Goal: Task Accomplishment & Management: Manage account settings

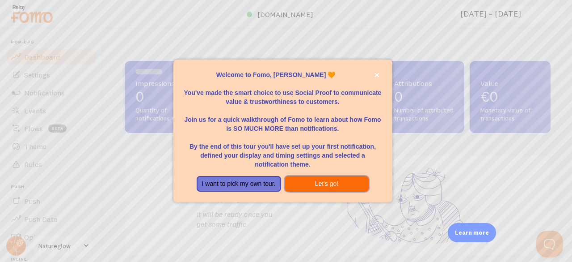
click at [339, 179] on button "Let's go!" at bounding box center [327, 184] width 85 height 16
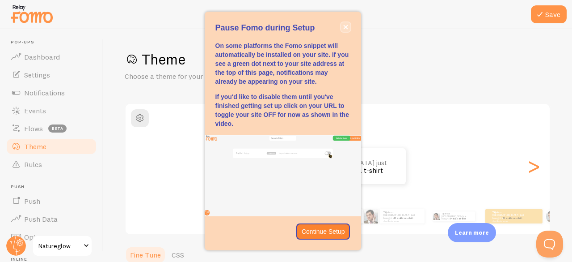
click at [344, 26] on icon "close," at bounding box center [345, 27] width 4 height 4
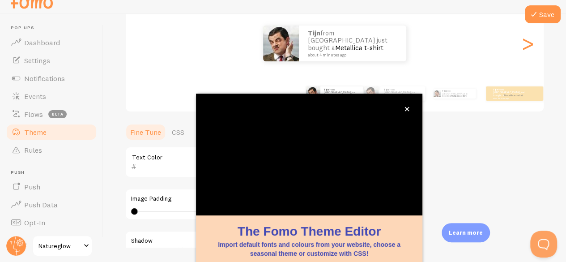
scroll to position [109, 0]
click at [409, 112] on button "close," at bounding box center [406, 108] width 9 height 9
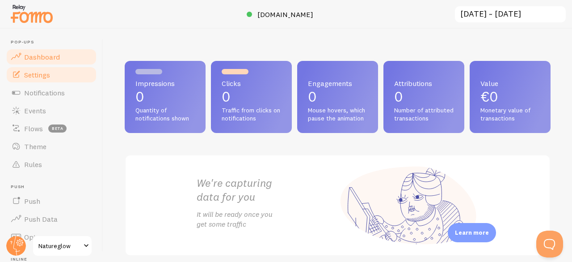
click at [54, 76] on link "Settings" at bounding box center [51, 75] width 92 height 18
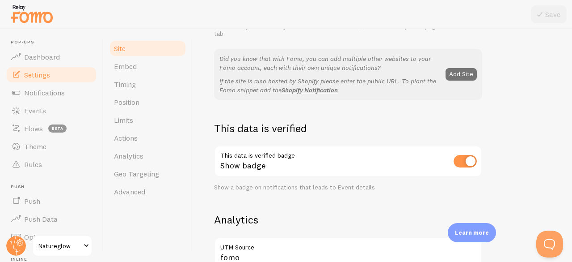
scroll to position [172, 0]
click at [38, 116] on link "Events" at bounding box center [51, 110] width 92 height 18
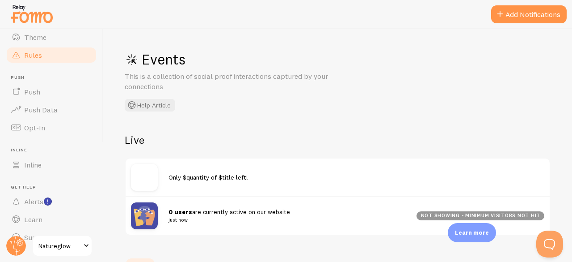
scroll to position [125, 0]
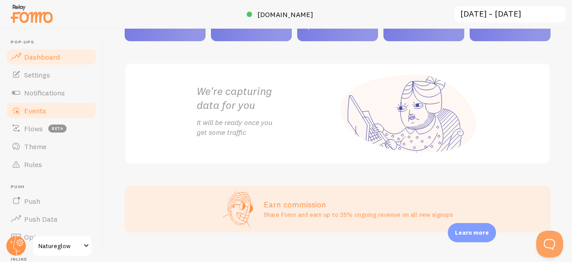
scroll to position [125, 0]
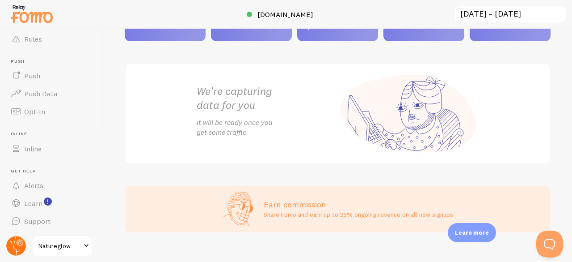
click at [17, 246] on circle at bounding box center [16, 246] width 20 height 20
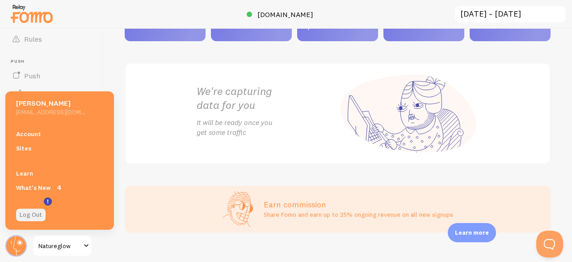
click at [29, 217] on link "Log Out" at bounding box center [31, 214] width 30 height 13
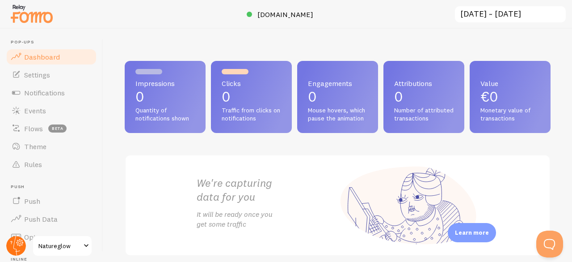
click at [13, 238] on circle at bounding box center [16, 246] width 20 height 20
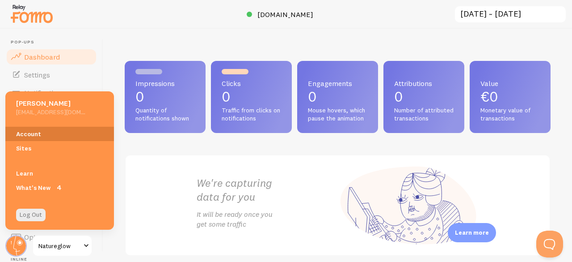
click at [39, 130] on link "Account" at bounding box center [59, 134] width 109 height 14
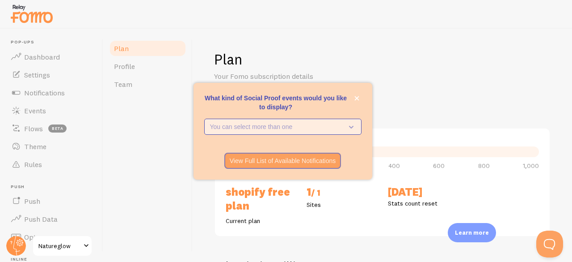
click at [322, 129] on p "You can select more than one" at bounding box center [276, 126] width 133 height 9
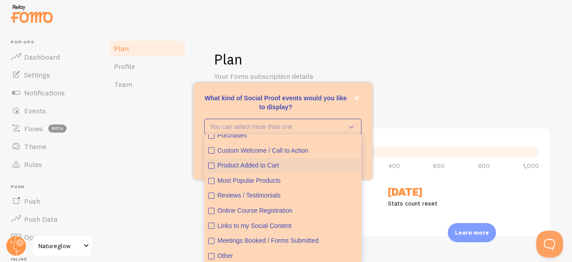
scroll to position [23, 0]
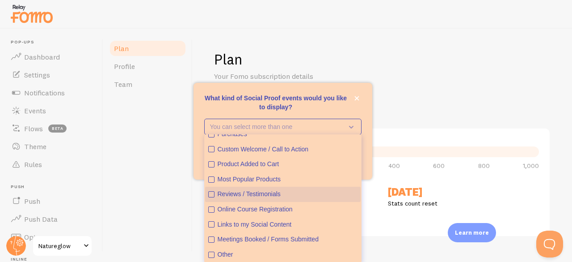
click at [212, 193] on icon "Reviews / Testimonials" at bounding box center [211, 194] width 3 height 3
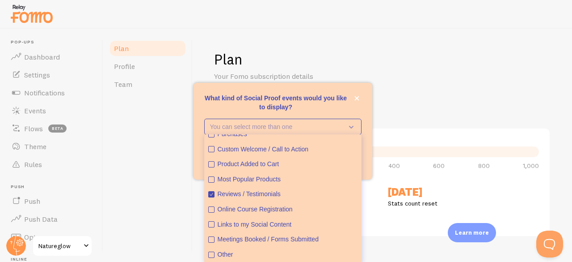
click at [399, 99] on div "Plan Your Fomo subscription details Monthly Stats 0 / 1,000 Notifications shown…" at bounding box center [382, 204] width 337 height 309
click at [159, 211] on div "Plan Profile Team" at bounding box center [147, 145] width 89 height 233
click at [357, 96] on icon "close," at bounding box center [357, 98] width 5 height 5
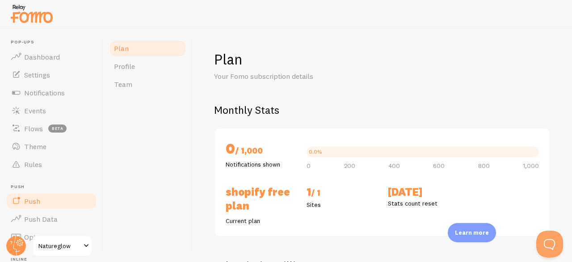
click at [30, 199] on span "Push" at bounding box center [32, 200] width 16 height 9
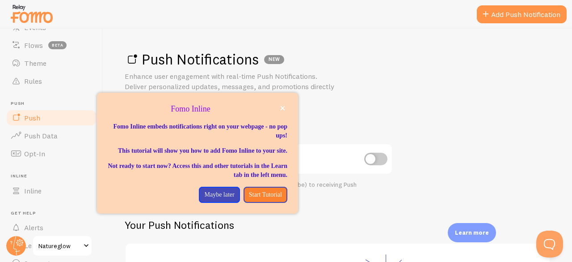
scroll to position [125, 0]
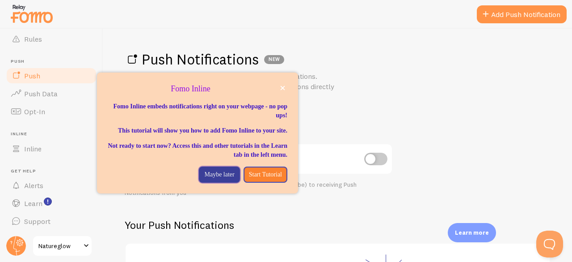
click at [207, 179] on p "Maybe later" at bounding box center [219, 174] width 30 height 9
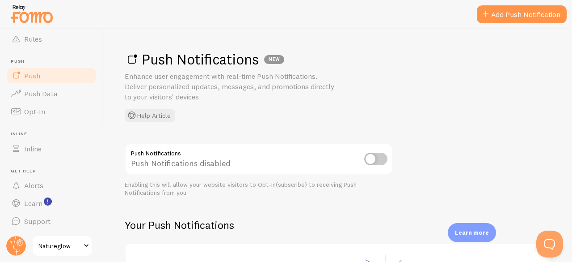
click at [67, 242] on span "Natureglow" at bounding box center [59, 245] width 42 height 11
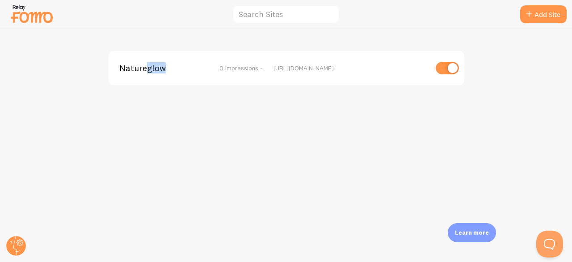
drag, startPoint x: 162, startPoint y: 122, endPoint x: 147, endPoint y: 134, distance: 19.1
click at [147, 134] on div "Natureglow 0 Impressions - https://nature-glow.shop" at bounding box center [286, 145] width 572 height 233
click at [33, 22] on img at bounding box center [31, 13] width 45 height 23
click at [16, 244] on circle at bounding box center [16, 246] width 20 height 20
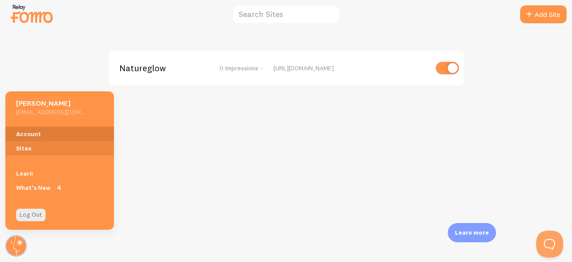
click at [27, 138] on link "Account" at bounding box center [59, 134] width 109 height 14
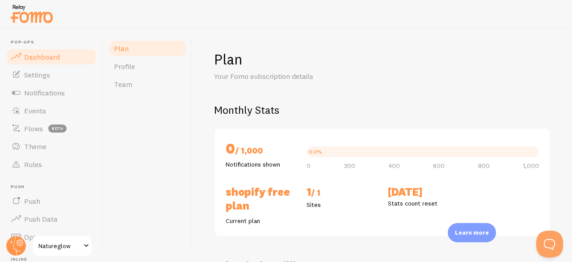
click at [37, 58] on span "Dashboard" at bounding box center [42, 56] width 36 height 9
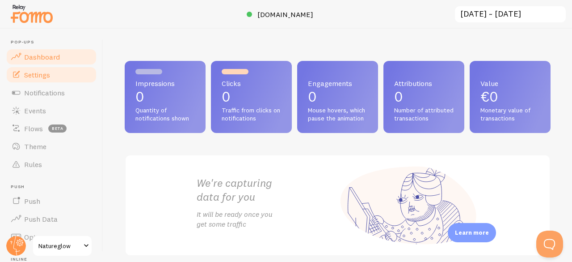
click at [36, 76] on span "Settings" at bounding box center [37, 74] width 26 height 9
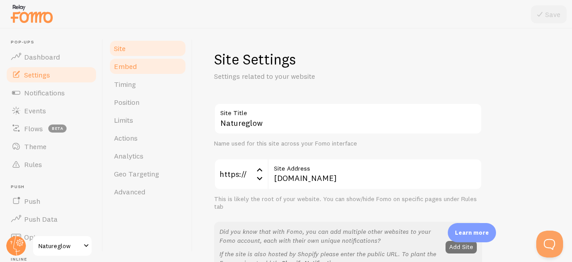
click at [126, 67] on span "Embed" at bounding box center [125, 66] width 23 height 9
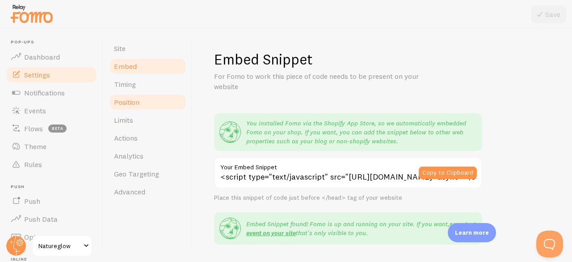
click at [136, 93] on link "Position" at bounding box center [148, 102] width 78 height 18
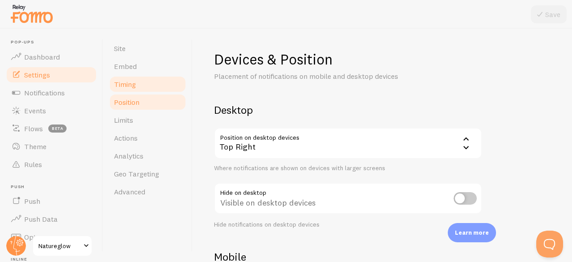
click at [149, 83] on link "Timing" at bounding box center [148, 84] width 78 height 18
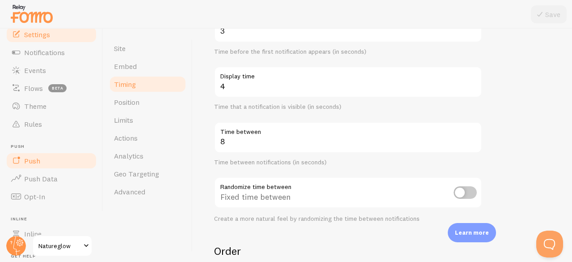
scroll to position [41, 0]
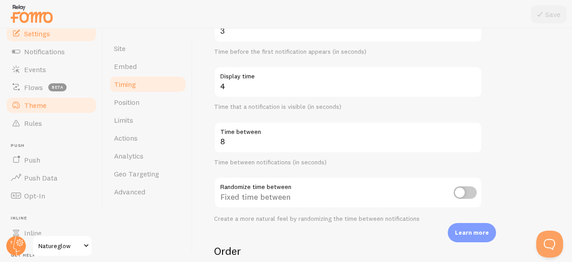
click at [33, 108] on span "Theme" at bounding box center [35, 105] width 22 height 9
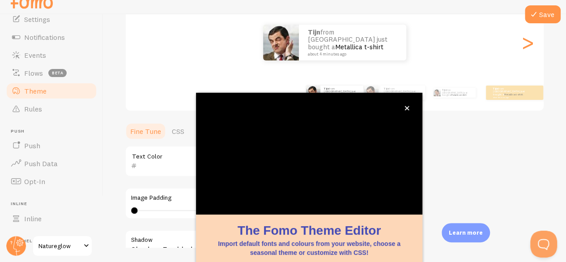
scroll to position [109, 0]
click at [406, 106] on icon "close," at bounding box center [406, 108] width 5 height 5
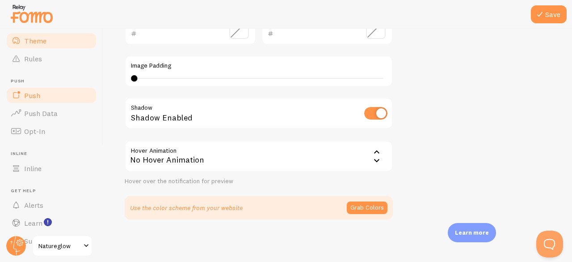
scroll to position [125, 0]
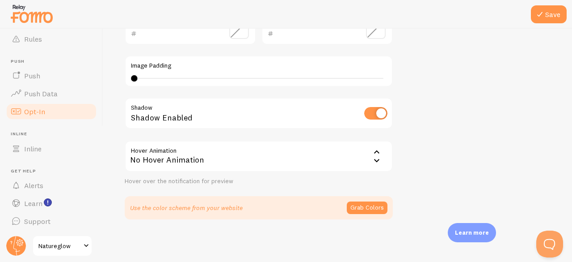
click at [29, 116] on link "Opt-In" at bounding box center [51, 111] width 92 height 18
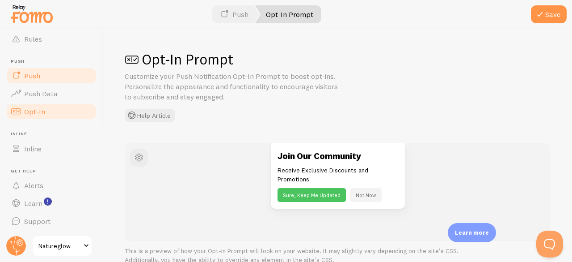
click at [56, 69] on link "Push" at bounding box center [51, 76] width 92 height 18
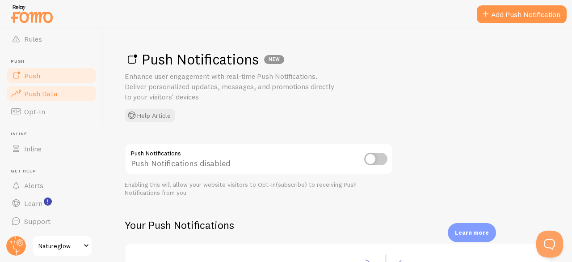
click at [42, 93] on span "Push Data" at bounding box center [41, 93] width 34 height 9
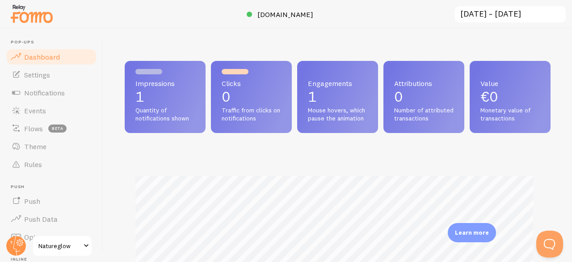
scroll to position [235, 419]
click at [40, 79] on span "Settings" at bounding box center [37, 74] width 26 height 9
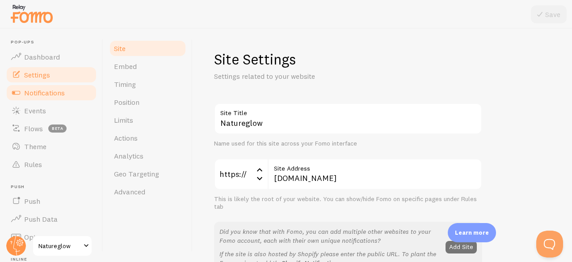
click at [35, 95] on span "Notifications" at bounding box center [44, 92] width 41 height 9
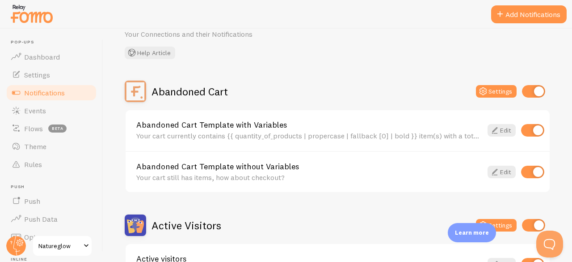
scroll to position [42, 0]
drag, startPoint x: 135, startPoint y: 121, endPoint x: 295, endPoint y: 120, distance: 160.1
click at [295, 120] on div "Abandoned Cart Template with Variables Your cart currently contains {{ quantity…" at bounding box center [338, 130] width 424 height 41
copy link "Abandoned Cart Template with Variables"
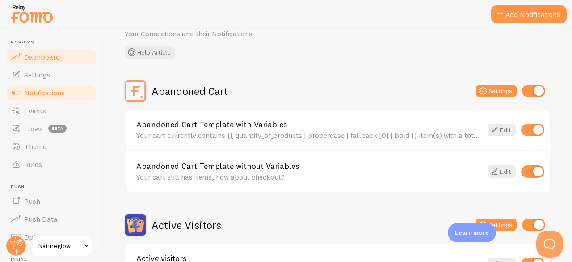
click at [21, 51] on link "Dashboard" at bounding box center [51, 57] width 92 height 18
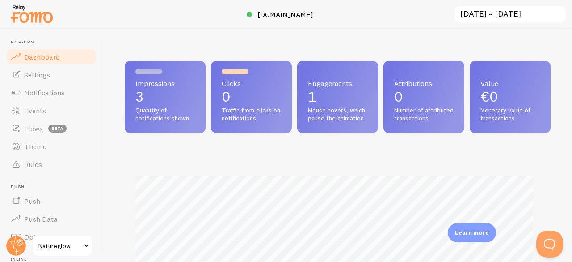
scroll to position [235, 419]
drag, startPoint x: 349, startPoint y: 110, endPoint x: 389, endPoint y: 118, distance: 41.2
click at [368, 118] on span "Mouse hovers, which pause the animation" at bounding box center [337, 114] width 59 height 16
copy span "Mouse hovers, which pause the animation"
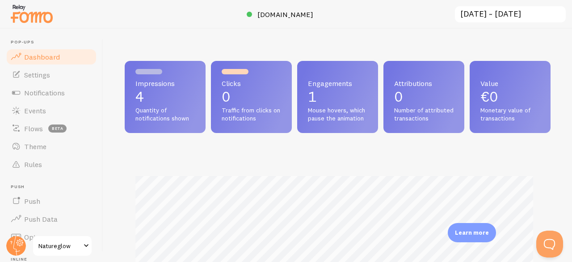
click at [405, 50] on div "Impressions 4 Quantity of notifications shown Clicks 0 Traffic from clicks on n…" at bounding box center [337, 145] width 469 height 233
click at [31, 201] on span "Push" at bounding box center [32, 200] width 16 height 9
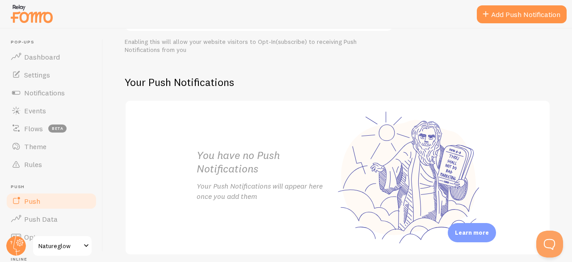
scroll to position [178, 0]
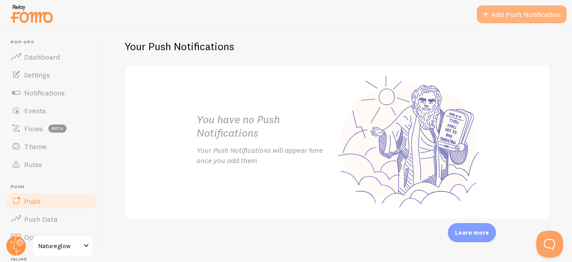
click at [495, 12] on link "Add Push Notification" at bounding box center [522, 14] width 90 height 18
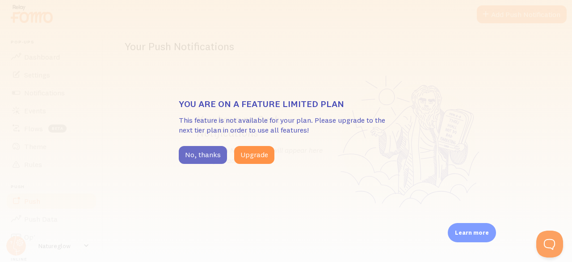
click at [199, 152] on button "No, thanks" at bounding box center [203, 155] width 48 height 18
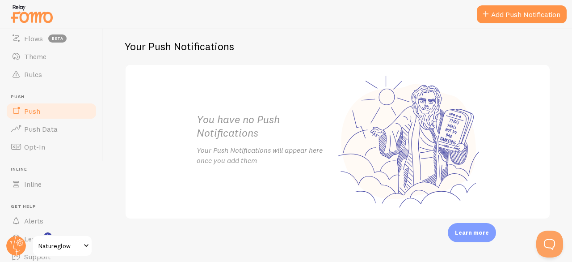
scroll to position [92, 0]
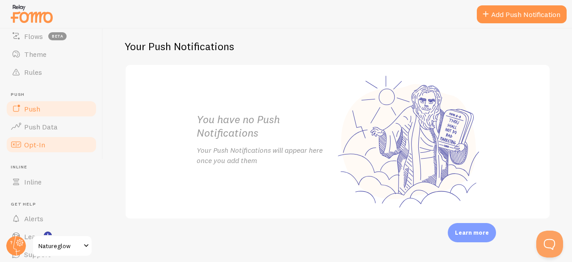
click at [43, 147] on span "Opt-In" at bounding box center [34, 144] width 21 height 9
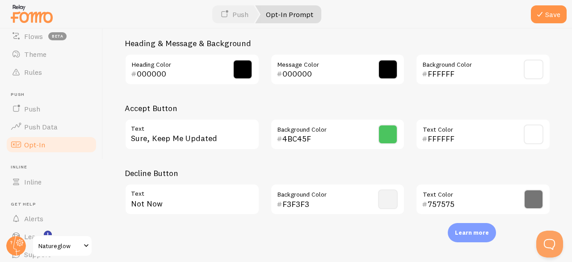
scroll to position [470, 0]
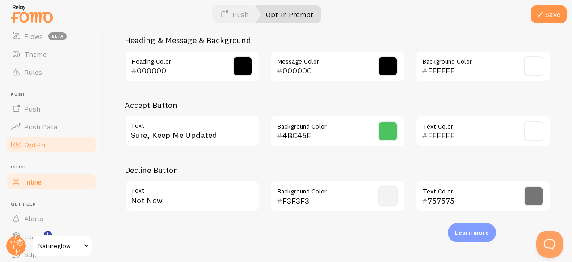
click at [37, 175] on link "Inline" at bounding box center [51, 182] width 92 height 18
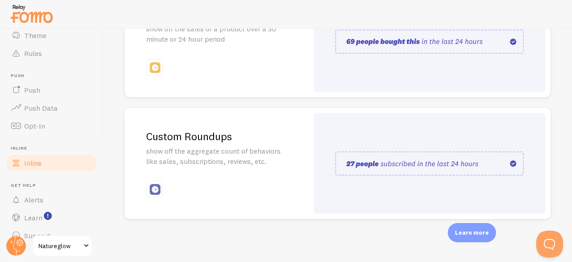
scroll to position [111, 0]
click at [41, 114] on link "Push Data" at bounding box center [51, 108] width 92 height 18
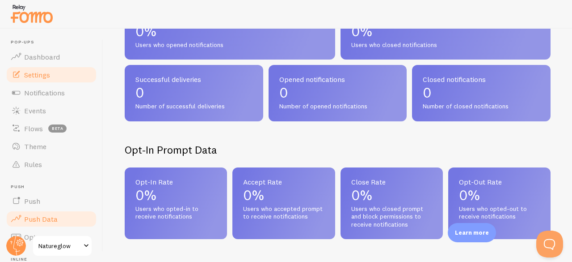
click at [36, 77] on span "Settings" at bounding box center [37, 74] width 26 height 9
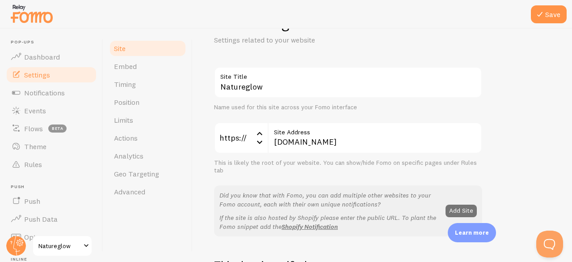
scroll to position [37, 0]
click at [259, 132] on icon at bounding box center [259, 132] width 11 height 11
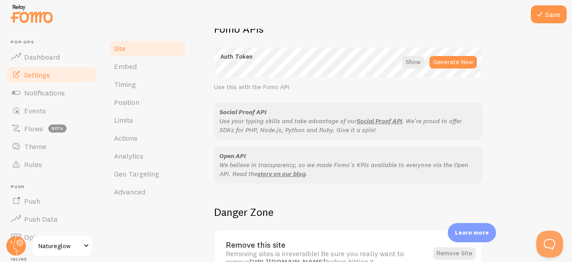
scroll to position [526, 0]
click at [419, 65] on div at bounding box center [413, 61] width 22 height 13
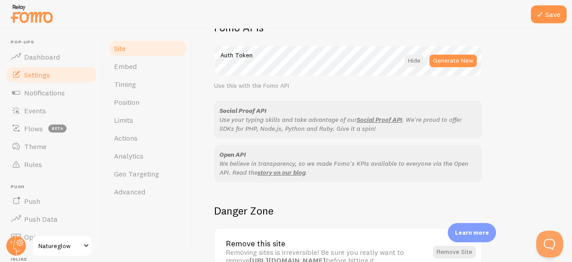
click at [414, 60] on div at bounding box center [415, 61] width 20 height 13
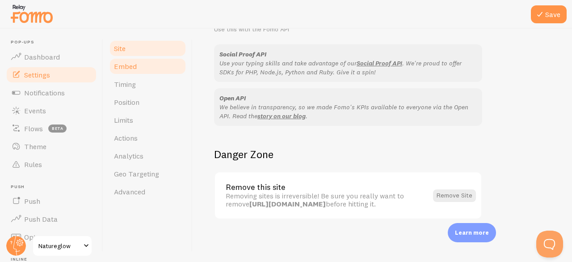
click at [152, 67] on link "Embed" at bounding box center [148, 66] width 78 height 18
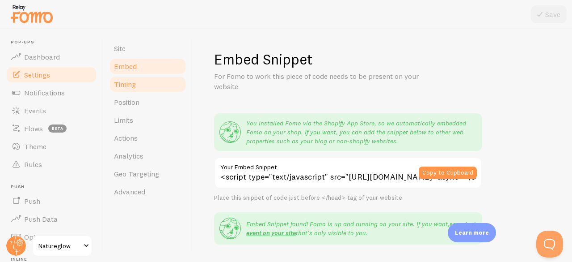
click at [144, 83] on link "Timing" at bounding box center [148, 84] width 78 height 18
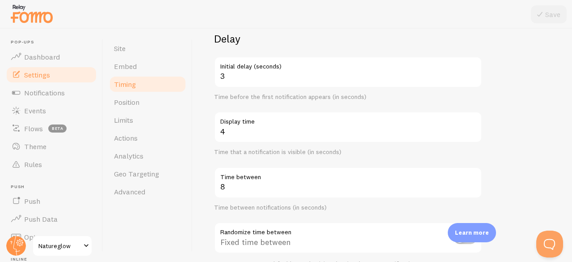
scroll to position [72, 0]
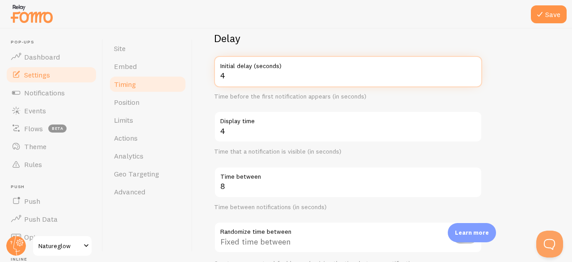
click at [474, 72] on input "4" at bounding box center [348, 71] width 268 height 31
click at [472, 79] on input "3" at bounding box center [348, 71] width 268 height 31
type input "2"
click at [472, 79] on input "2" at bounding box center [348, 71] width 268 height 31
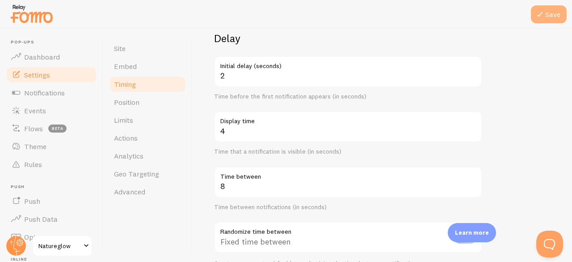
click at [546, 13] on button "Save" at bounding box center [549, 14] width 36 height 18
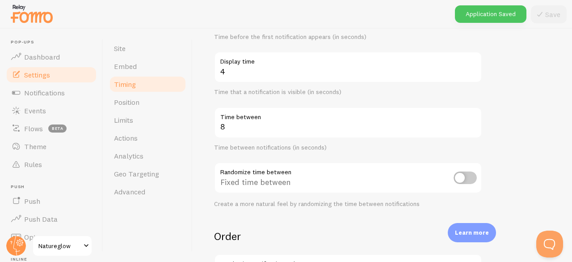
scroll to position [131, 0]
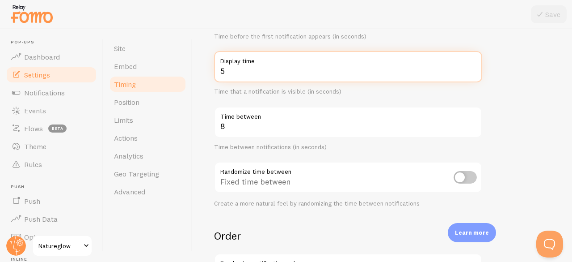
click at [474, 68] on input "5" at bounding box center [348, 66] width 268 height 31
type input "6"
click at [474, 68] on input "6" at bounding box center [348, 66] width 268 height 31
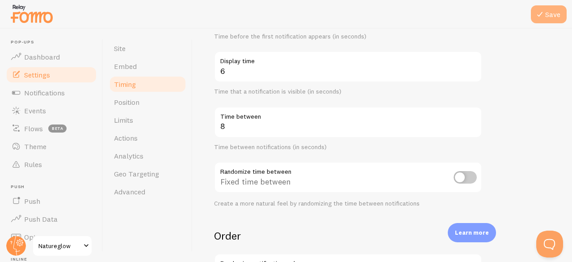
click at [541, 18] on icon at bounding box center [540, 14] width 11 height 11
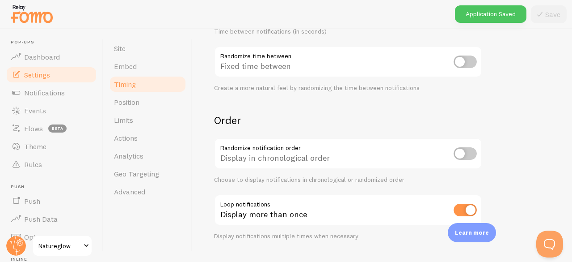
scroll to position [267, 0]
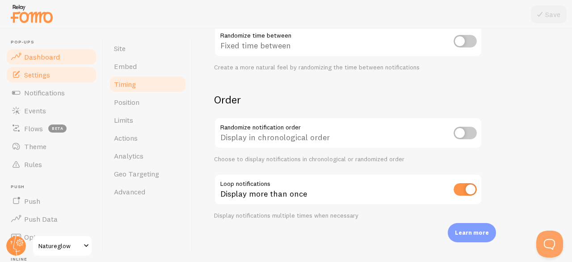
click at [48, 53] on span "Dashboard" at bounding box center [42, 56] width 36 height 9
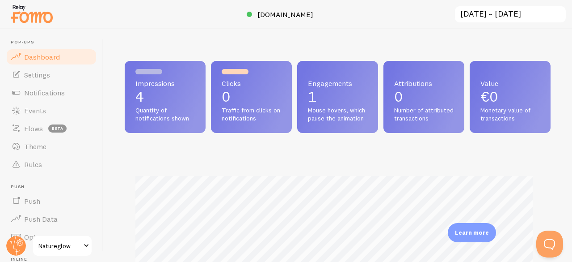
scroll to position [235, 419]
